Goal: Ask a question

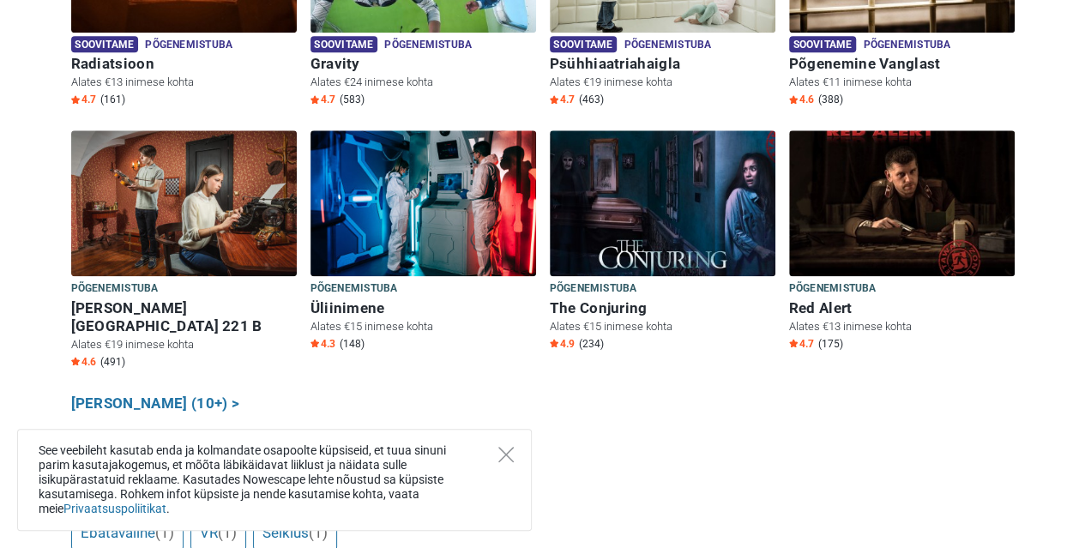
scroll to position [892, 0]
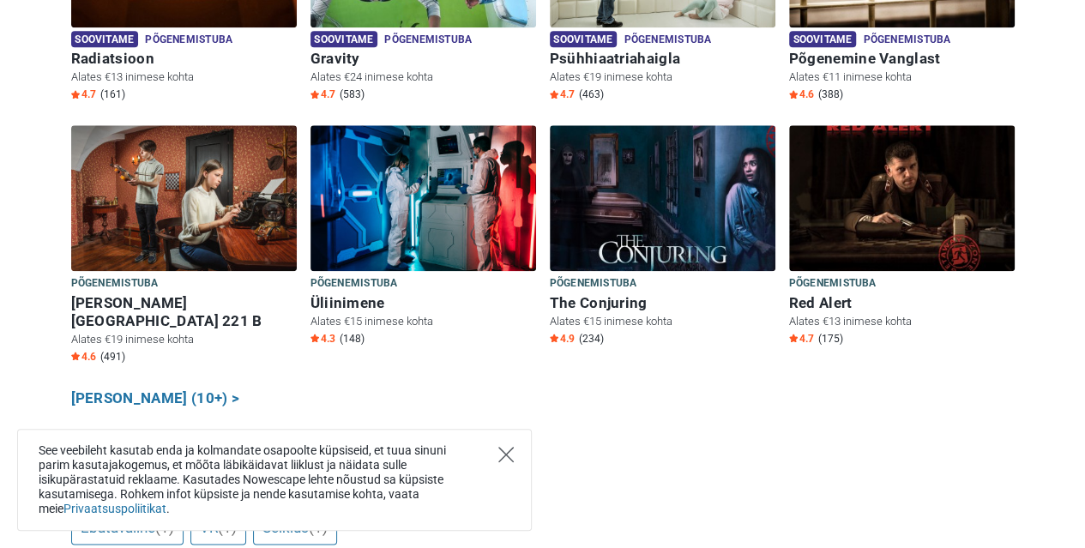
click at [509, 454] on icon "Close" at bounding box center [505, 454] width 15 height 15
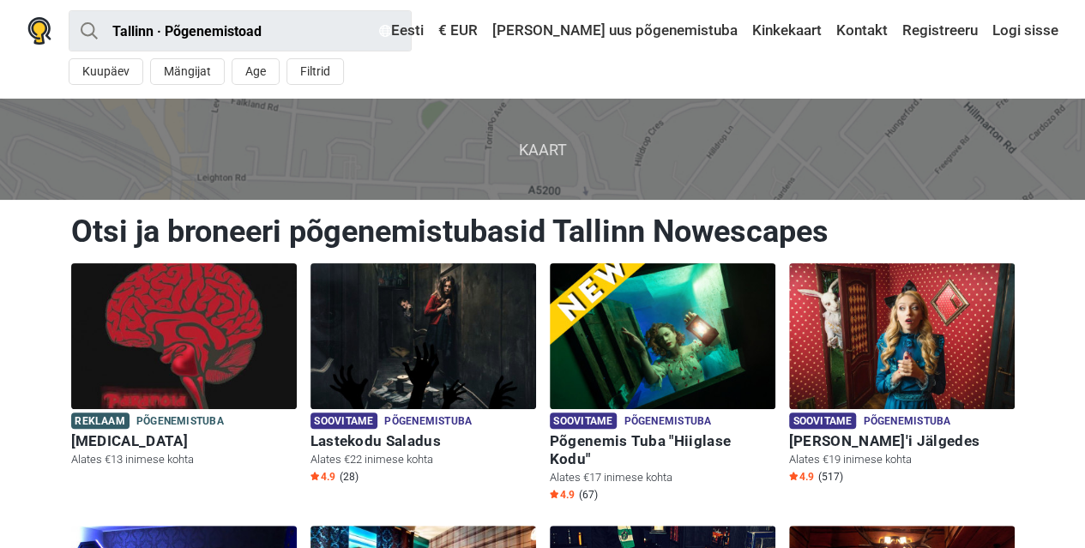
scroll to position [0, 0]
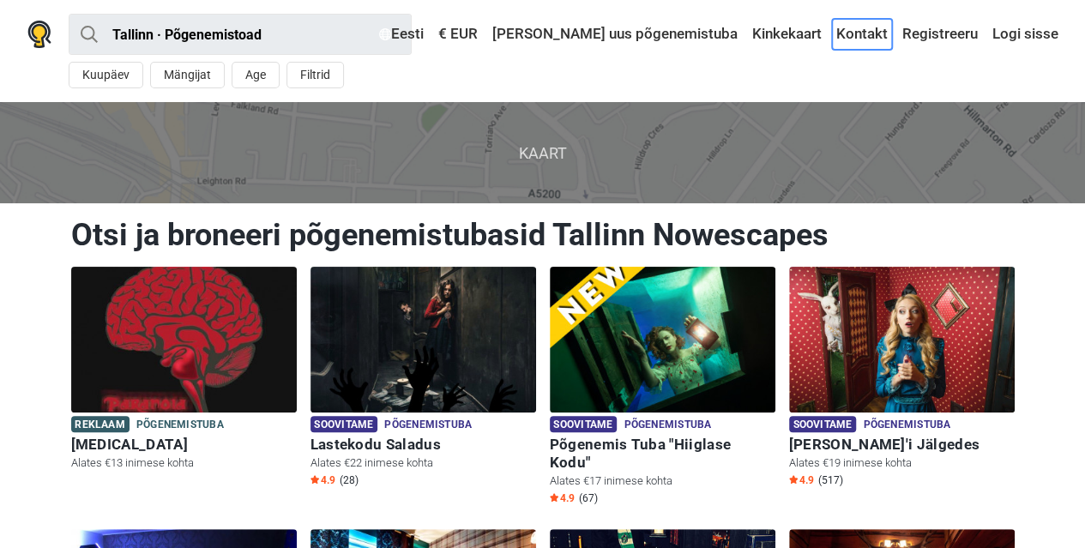
click at [864, 39] on link "Kontakt" at bounding box center [862, 34] width 60 height 31
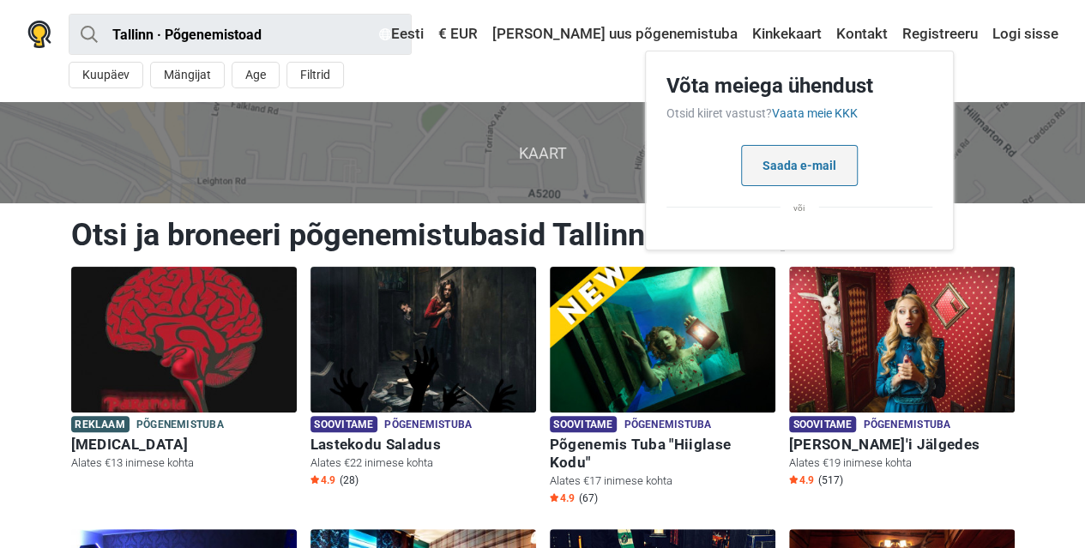
click at [801, 165] on button "Saada e-mail" at bounding box center [799, 165] width 117 height 41
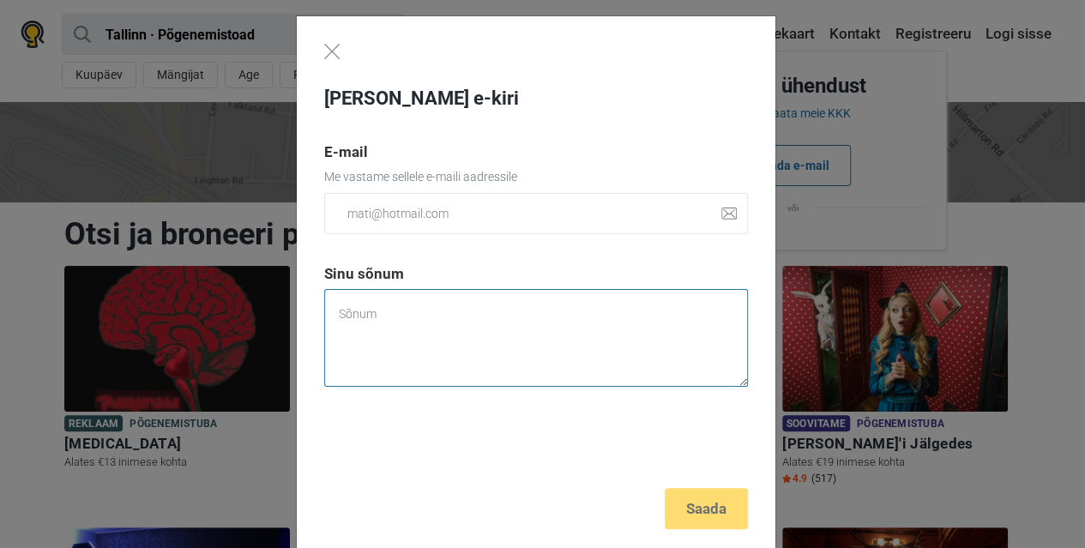
click at [468, 323] on textarea at bounding box center [536, 338] width 424 height 98
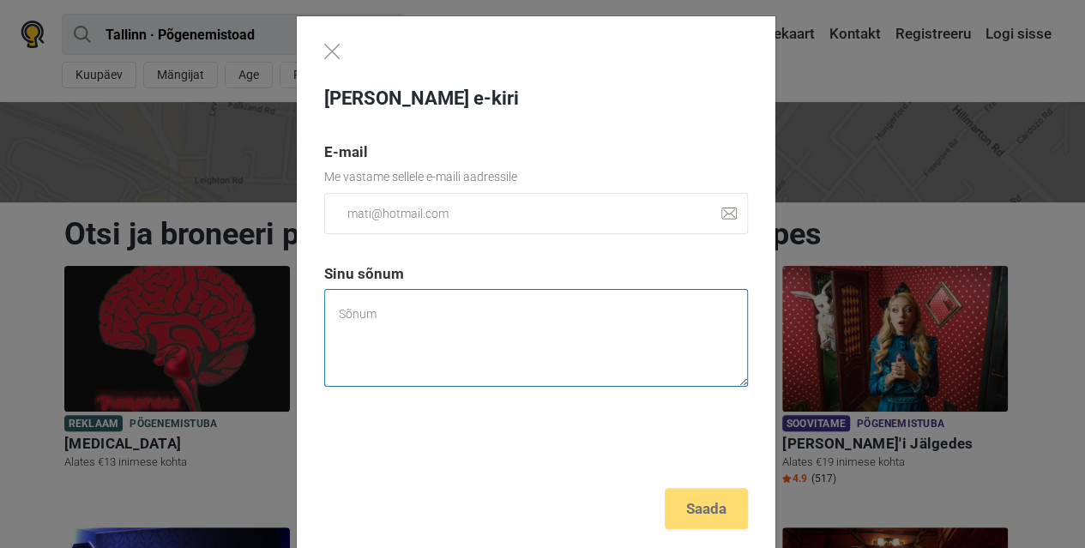
paste textarea "Tere! [PERSON_NAME] pakkumust 13-aastaseks saava tüdruku sünnipäevapeoks laupäe…"
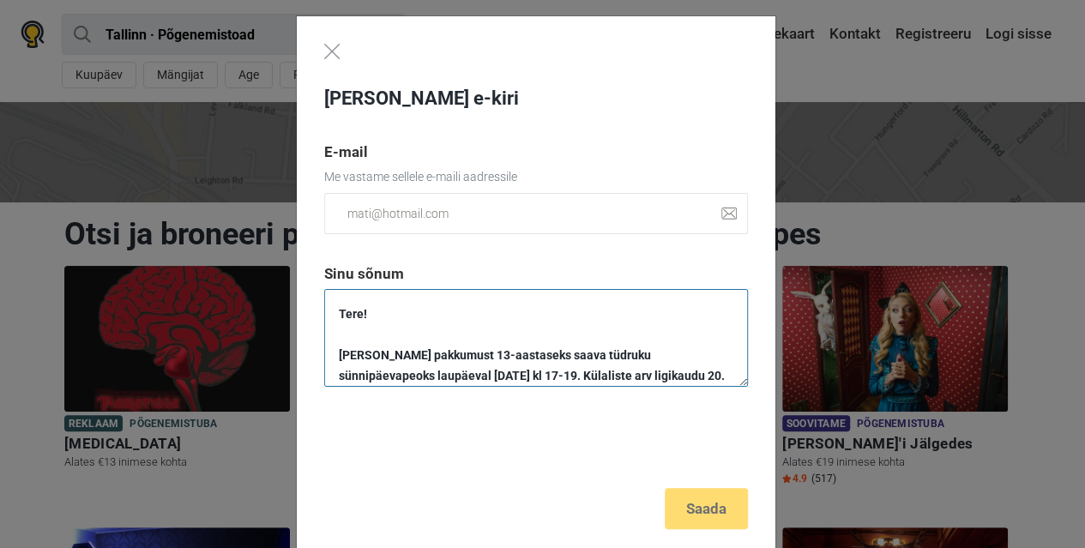
scroll to position [99, 0]
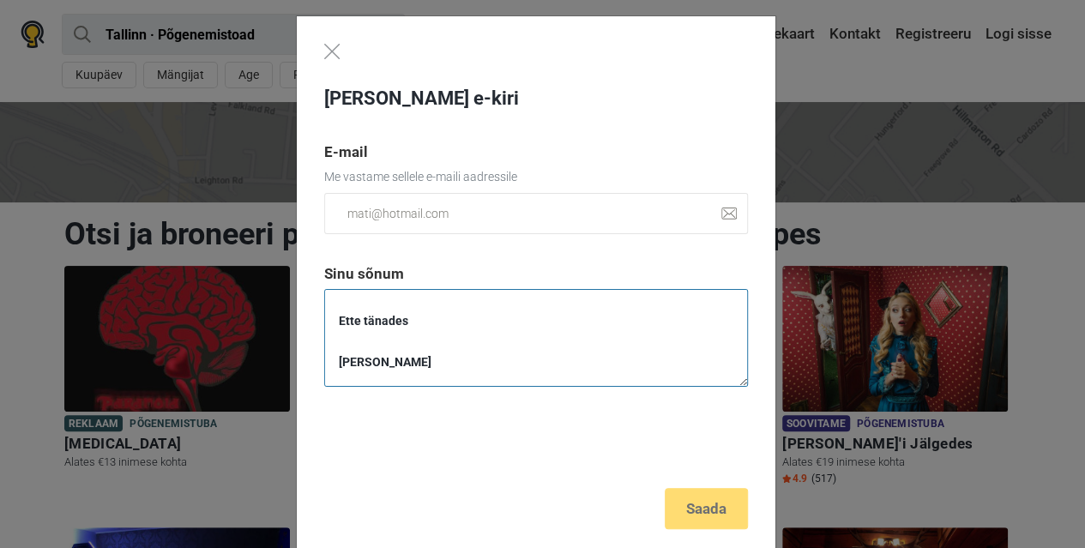
type textarea "Tere! [PERSON_NAME] pakkumust 13-aastaseks saava tüdruku sünnipäevapeoks laupäe…"
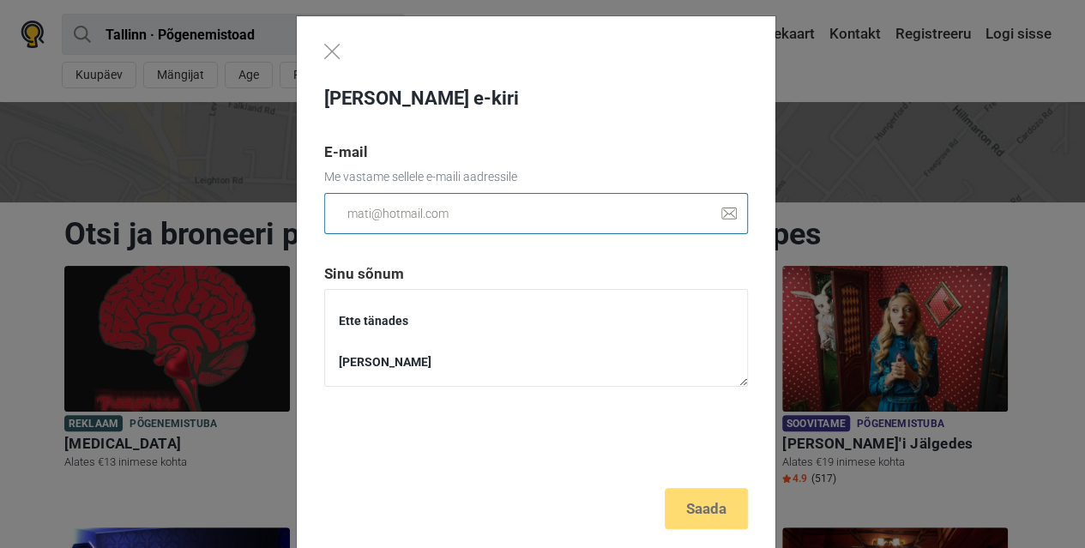
click at [450, 203] on input "email" at bounding box center [536, 213] width 424 height 41
type input "[EMAIL_ADDRESS][DOMAIN_NAME]"
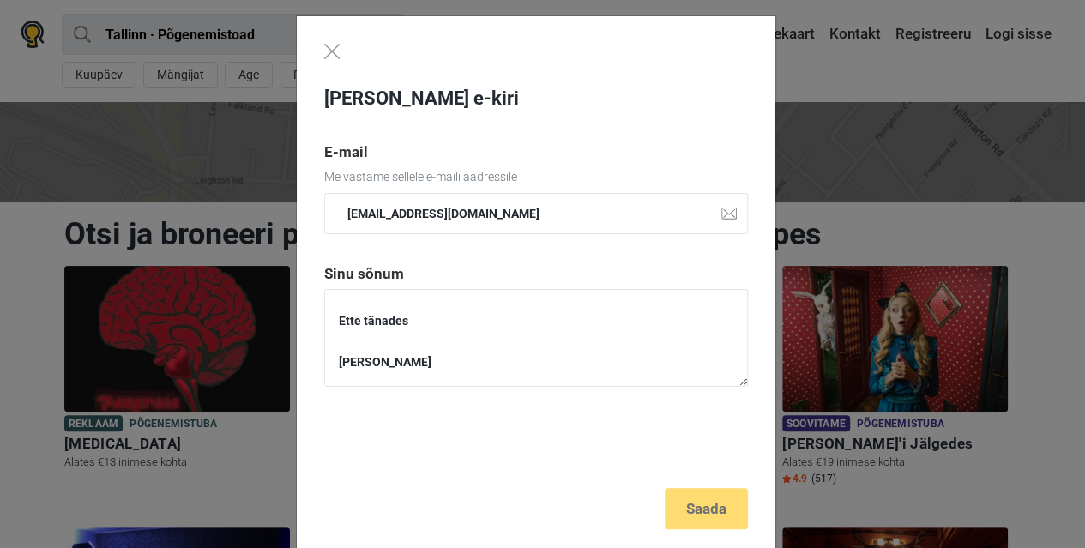
click at [701, 501] on div "[PERSON_NAME] e-kiri E-mail Me vastame sellele e-maili aadressile [EMAIL_ADDRES…" at bounding box center [536, 286] width 479 height 541
click at [714, 514] on div "[PERSON_NAME] e-kiri E-mail Me vastame sellele e-maili aadressile [EMAIL_ADDRES…" at bounding box center [536, 286] width 479 height 541
drag, startPoint x: 481, startPoint y: 346, endPoint x: 326, endPoint y: 303, distance: 161.0
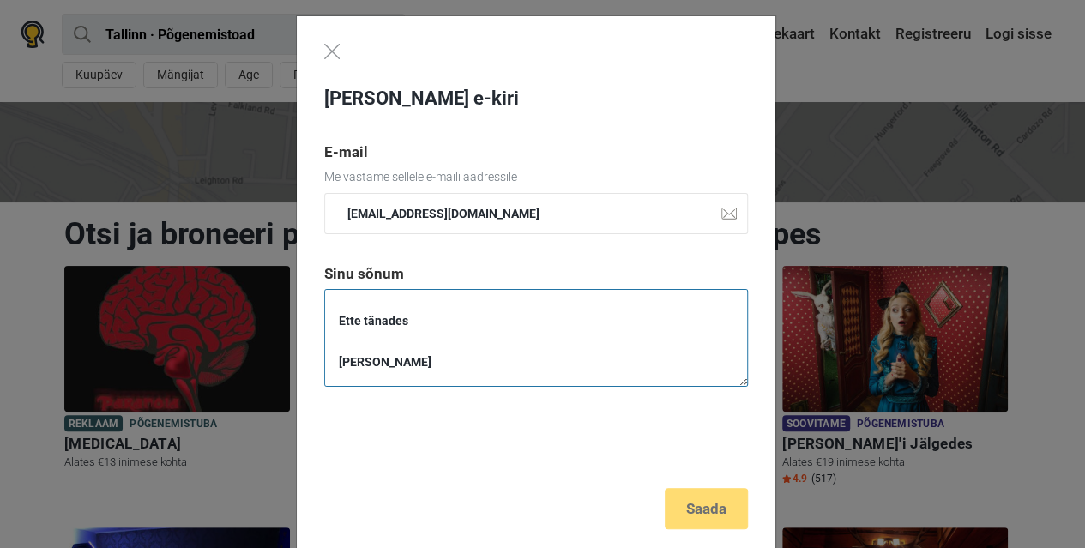
click at [326, 303] on textarea "Tere! [PERSON_NAME] pakkumust 13-aastaseks saava tüdruku sünnipäevapeoks laupäe…" at bounding box center [536, 338] width 424 height 98
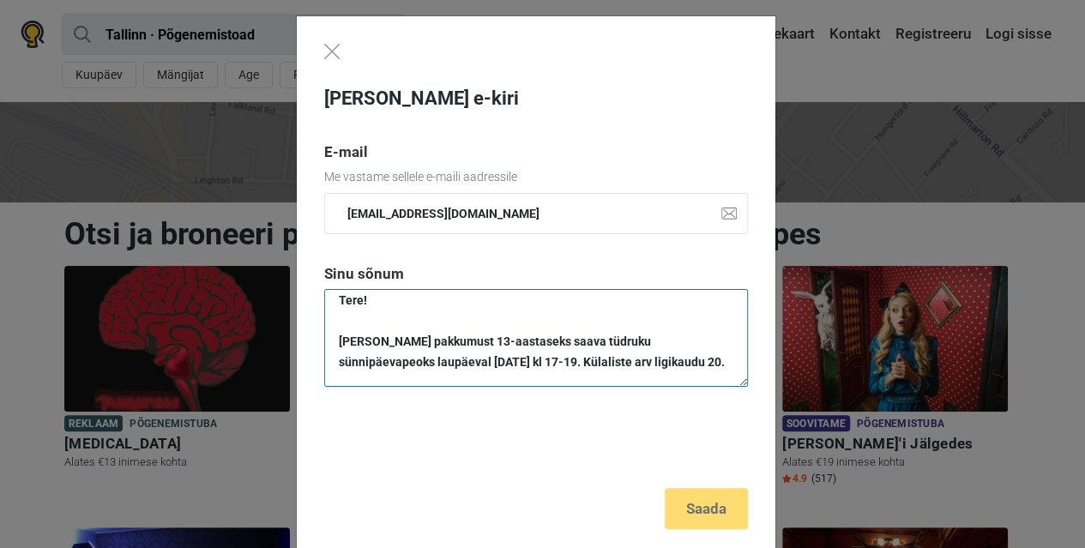
scroll to position [33, 0]
type textarea "Tere! [PERSON_NAME] pakkumust 13-aastaseks saava tüdruku sünnipäevapeoks laupäe…"
click at [685, 516] on div "[PERSON_NAME] e-kiri E-mail Me vastame sellele e-maili aadressile [EMAIL_ADDRES…" at bounding box center [536, 286] width 479 height 541
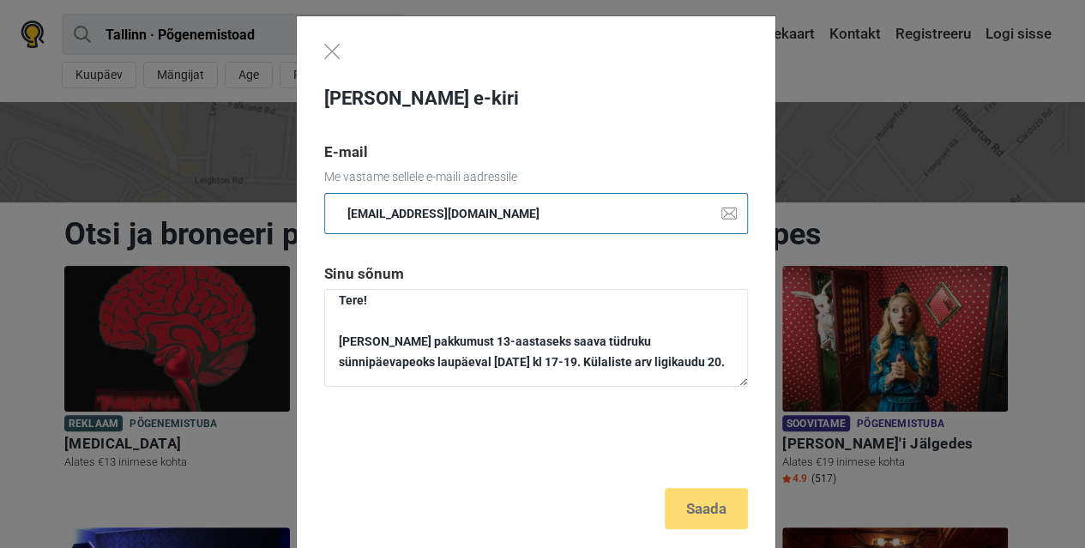
click at [528, 216] on input "[EMAIL_ADDRESS][DOMAIN_NAME]" at bounding box center [536, 213] width 424 height 41
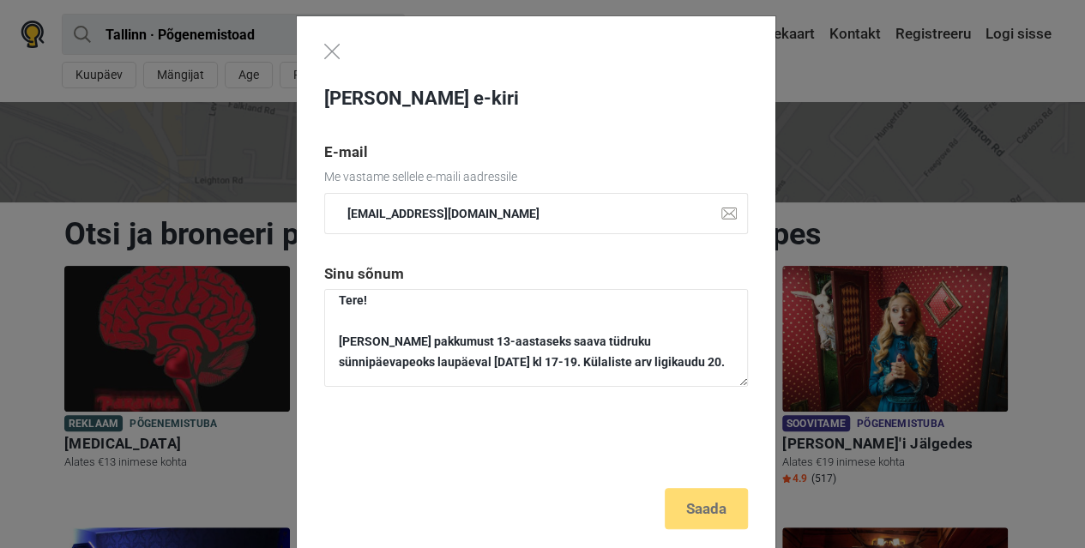
click at [714, 509] on div "[PERSON_NAME] e-kiri E-mail Me vastame sellele e-maili aadressile [EMAIL_ADDRES…" at bounding box center [536, 286] width 479 height 541
click at [324, 46] on img "Close" at bounding box center [331, 51] width 15 height 15
